Goal: Information Seeking & Learning: Learn about a topic

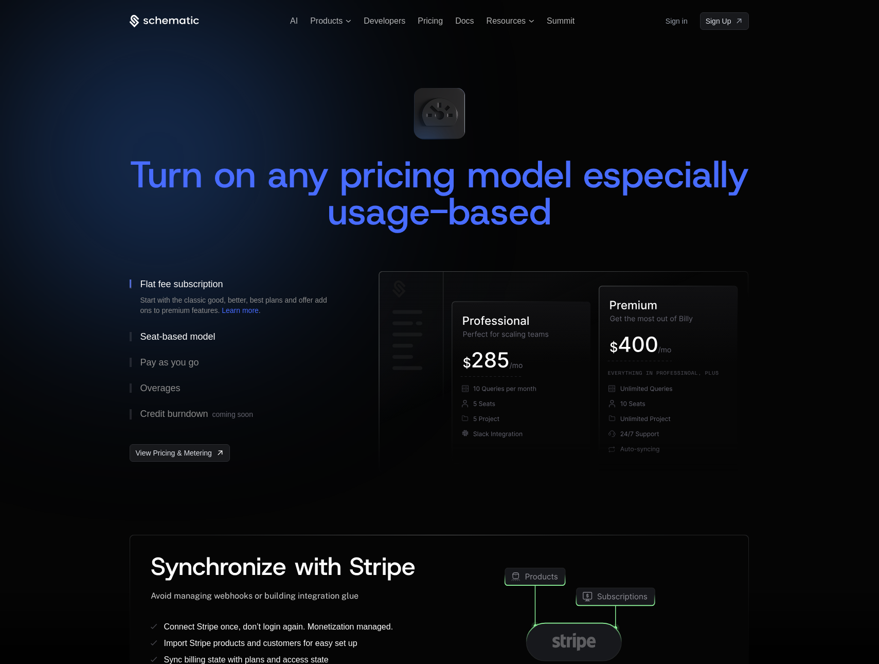
click at [207, 344] on button "Seat-based model" at bounding box center [238, 337] width 216 height 26
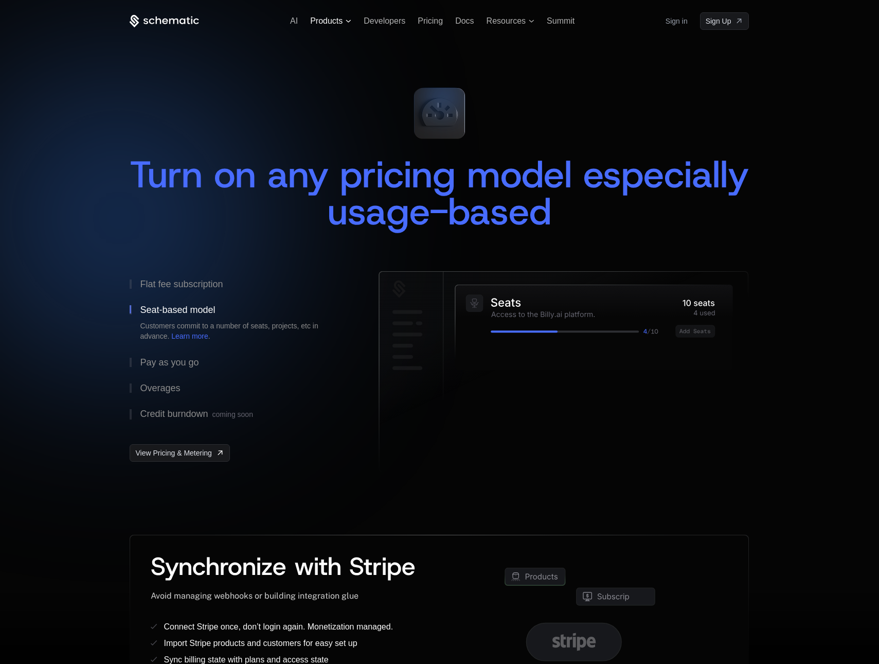
click at [332, 22] on span "Products" at bounding box center [326, 20] width 32 height 9
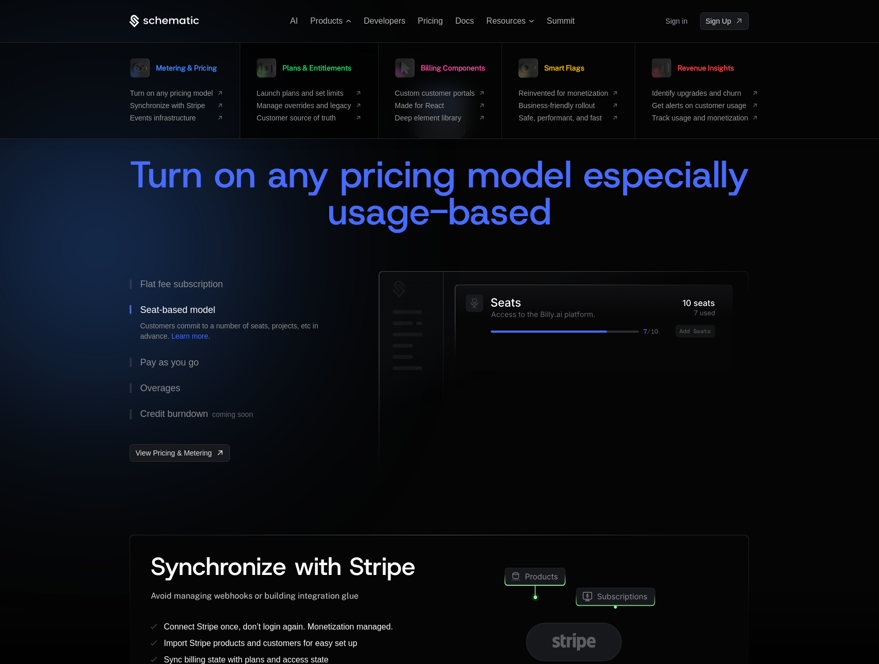
click at [322, 79] on link "Plans & Entitlements" at bounding box center [304, 68] width 95 height 26
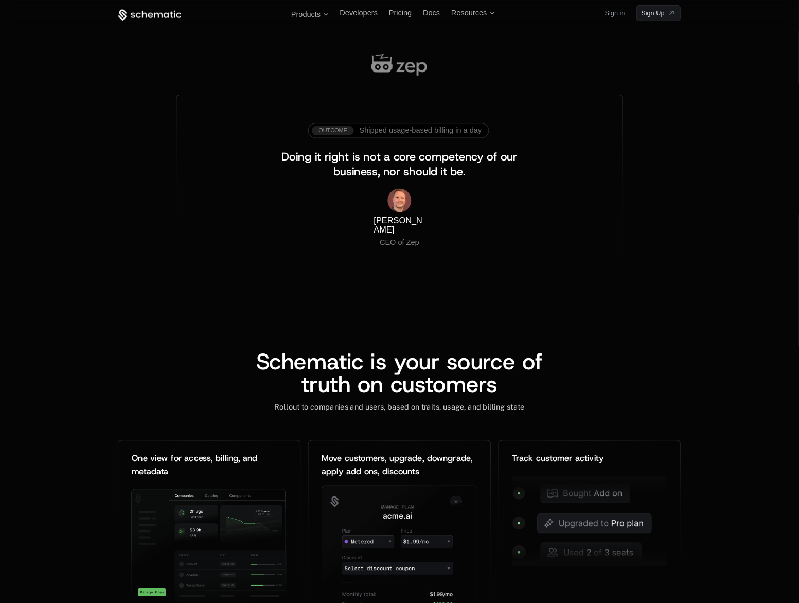
scroll to position [898, 0]
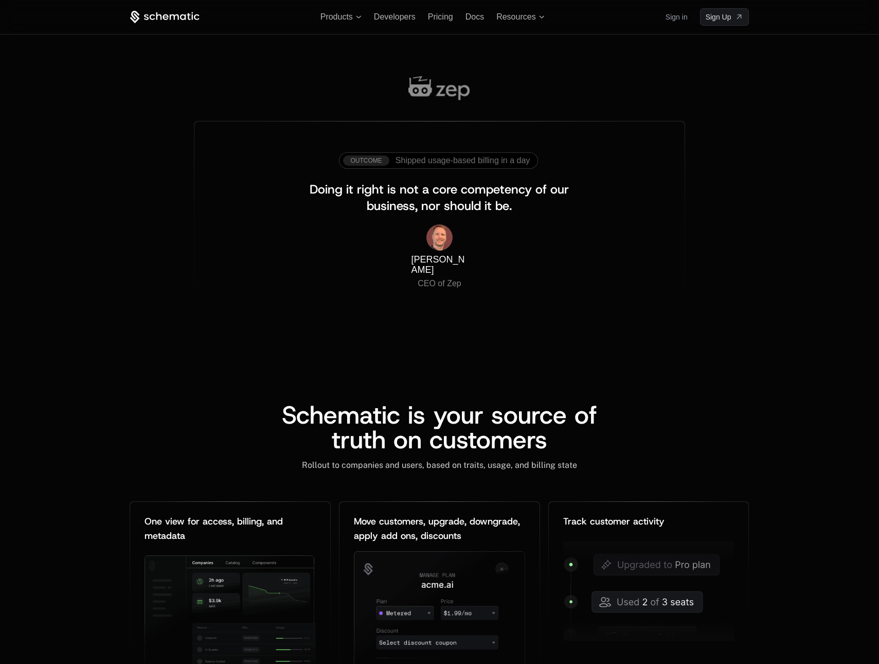
click at [322, 81] on div at bounding box center [439, 98] width 619 height 45
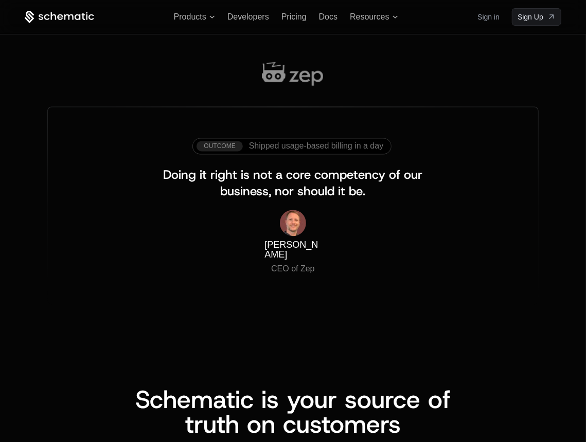
scroll to position [821, 0]
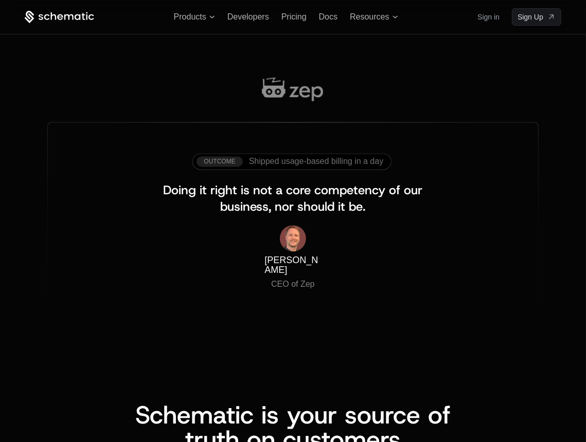
click at [215, 54] on div "Outcome Shipped usage-based billing in a day Doing it right is not a core compe…" at bounding box center [293, 200] width 586 height 326
